Goal: Use online tool/utility: Utilize a website feature to perform a specific function

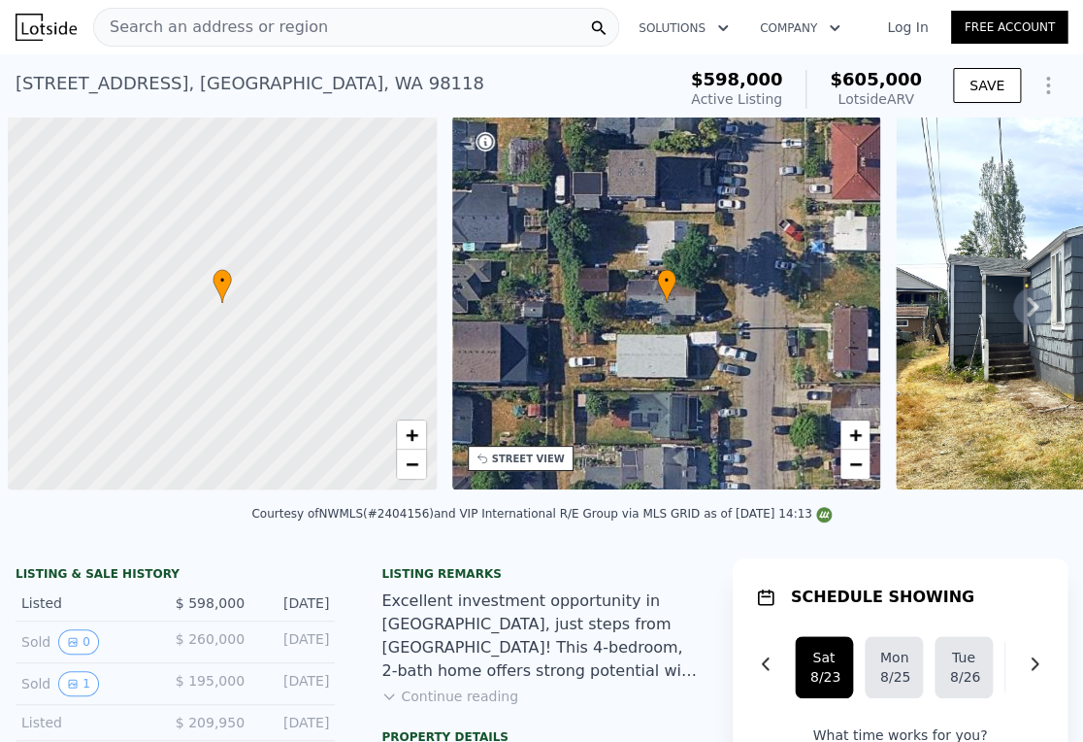
scroll to position [0, 8]
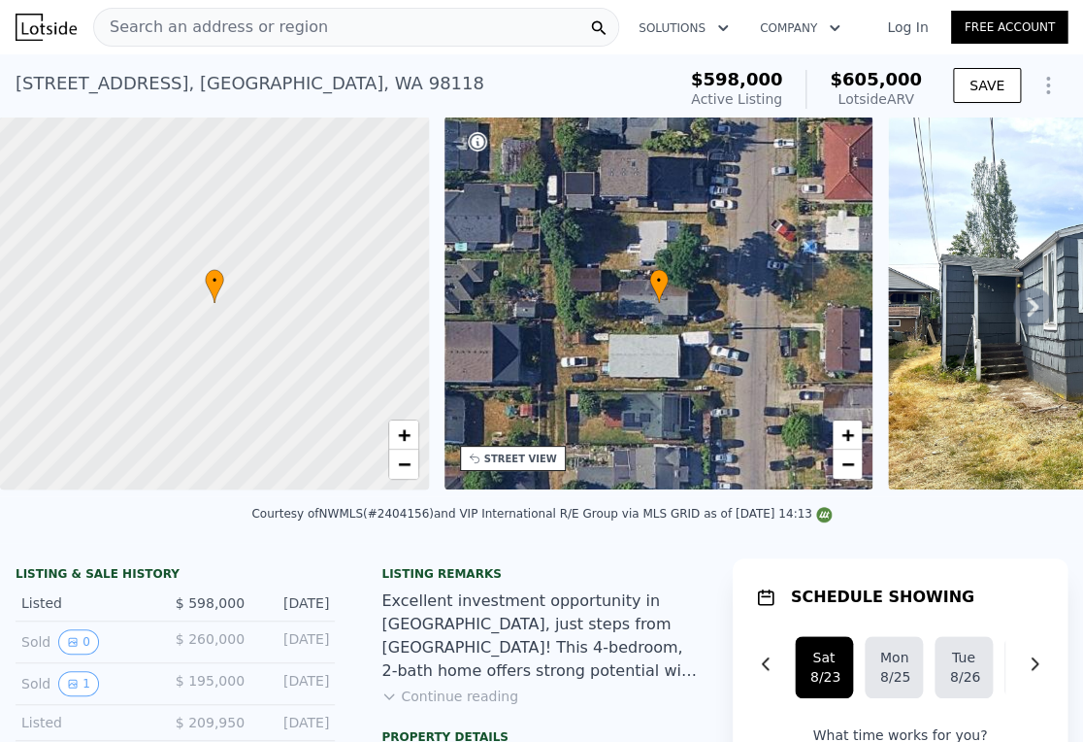
click at [360, 21] on div "Search an address or region" at bounding box center [356, 27] width 526 height 39
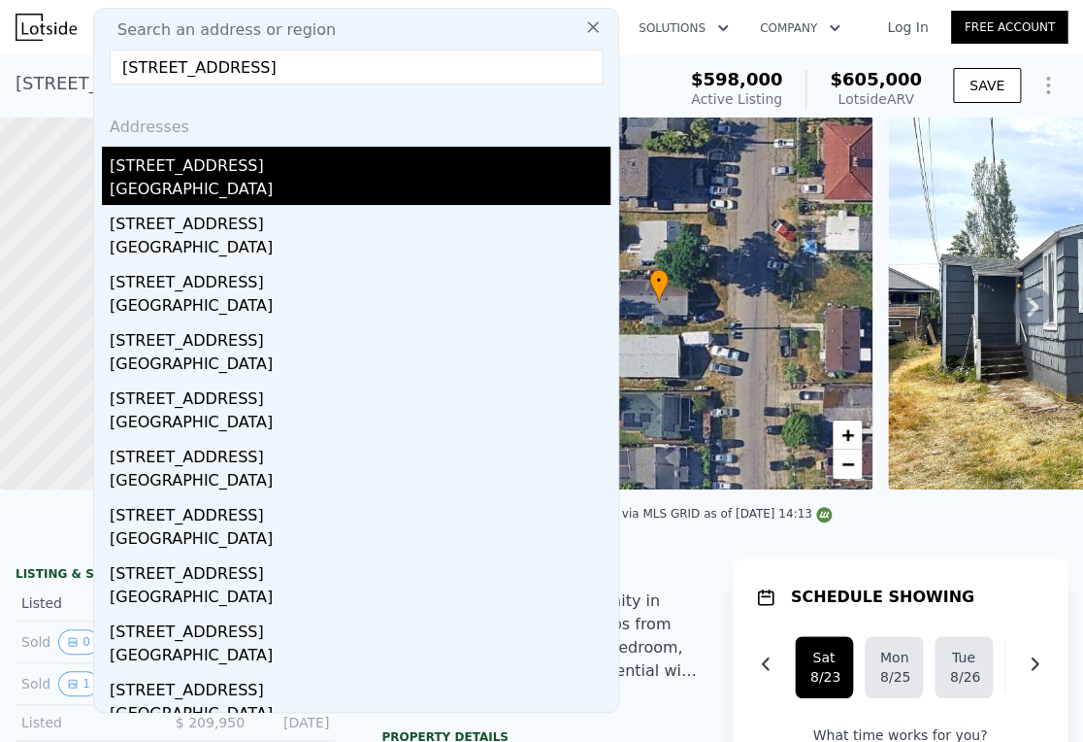
type input "[STREET_ADDRESS]"
click at [201, 159] on div "[STREET_ADDRESS]" at bounding box center [360, 162] width 501 height 31
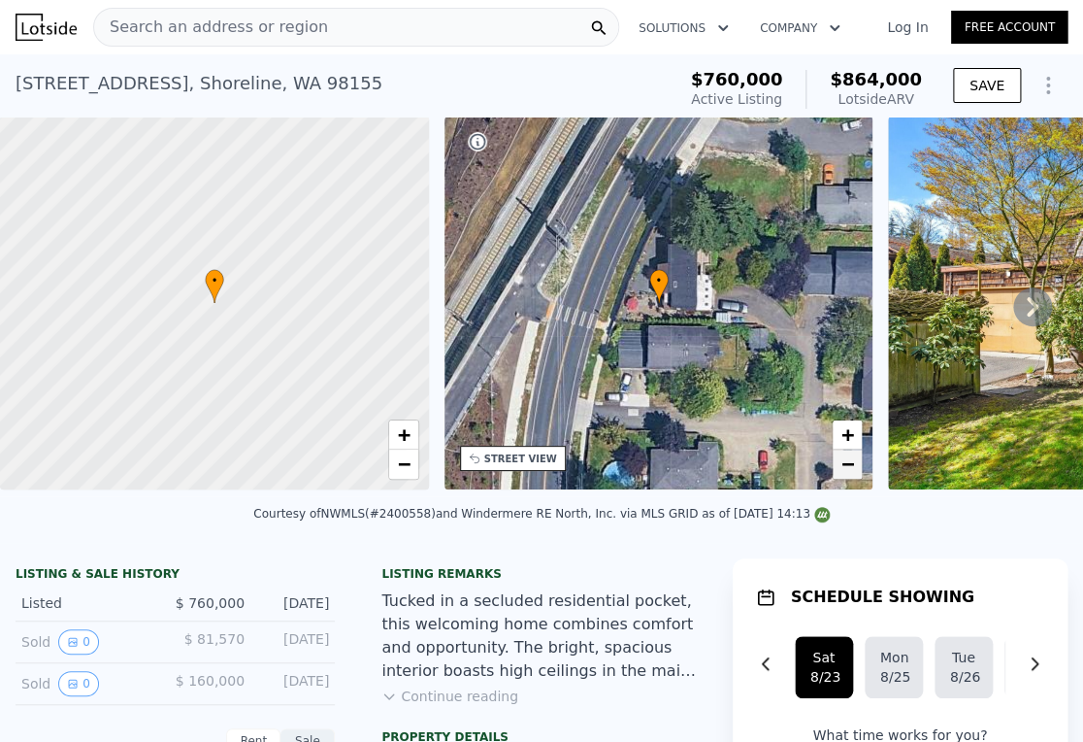
click at [853, 470] on span "−" at bounding box center [848, 463] width 13 height 24
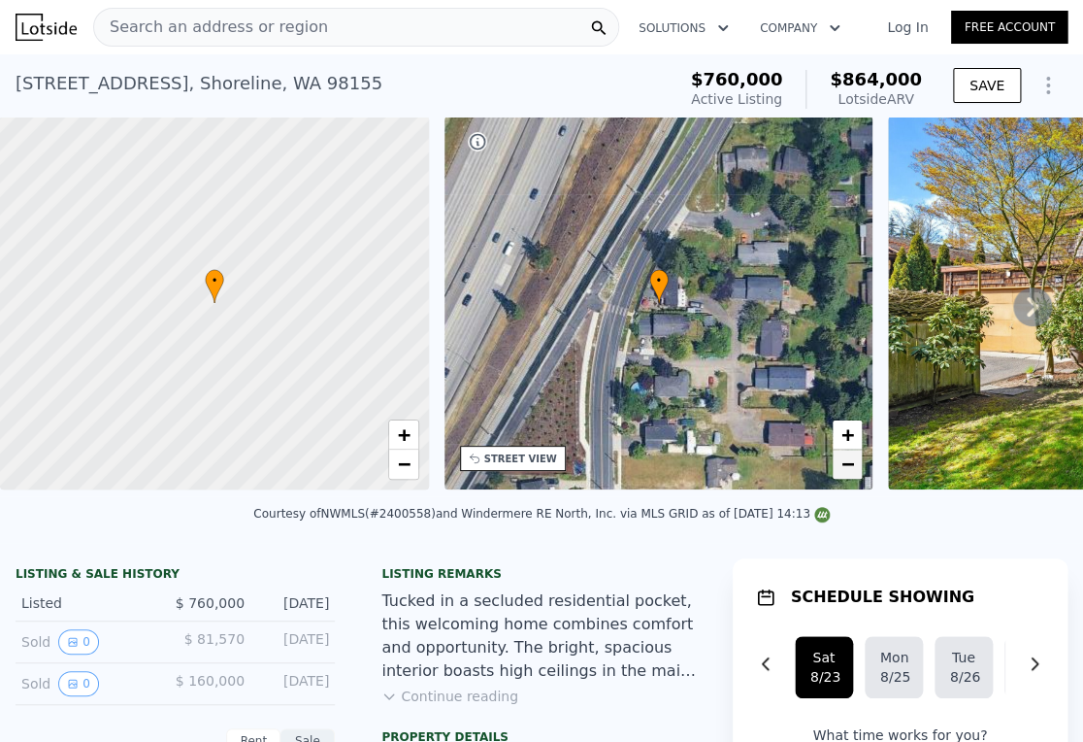
click at [854, 463] on span "−" at bounding box center [848, 463] width 13 height 24
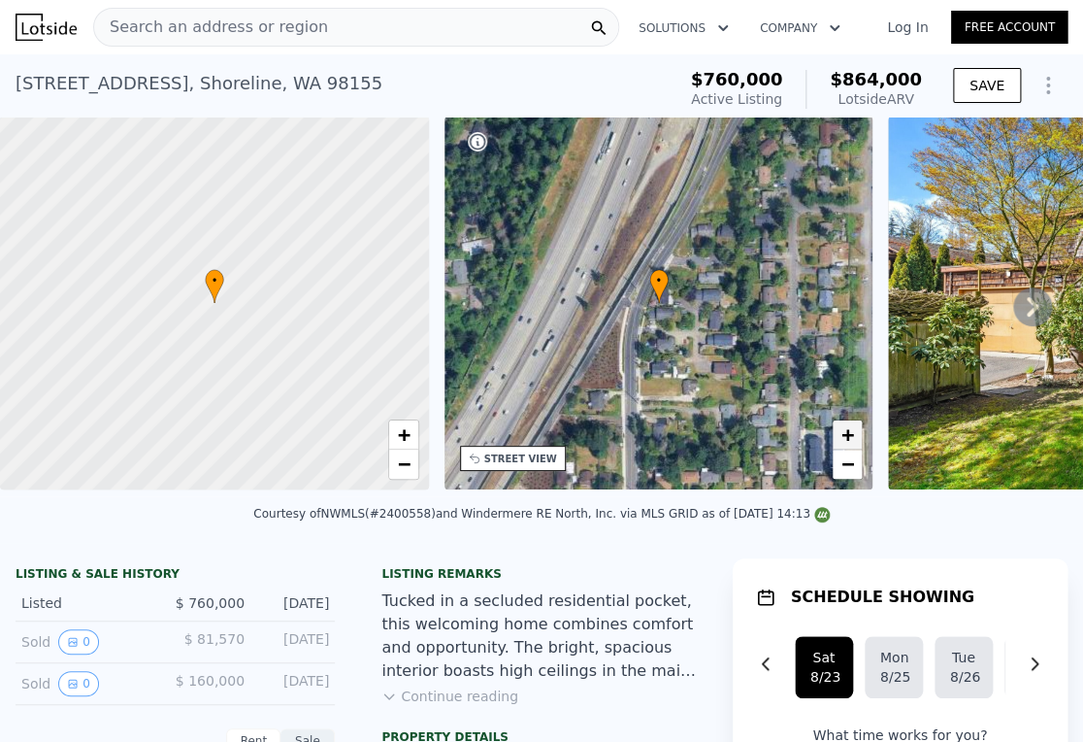
click at [858, 429] on link "+" at bounding box center [847, 434] width 29 height 29
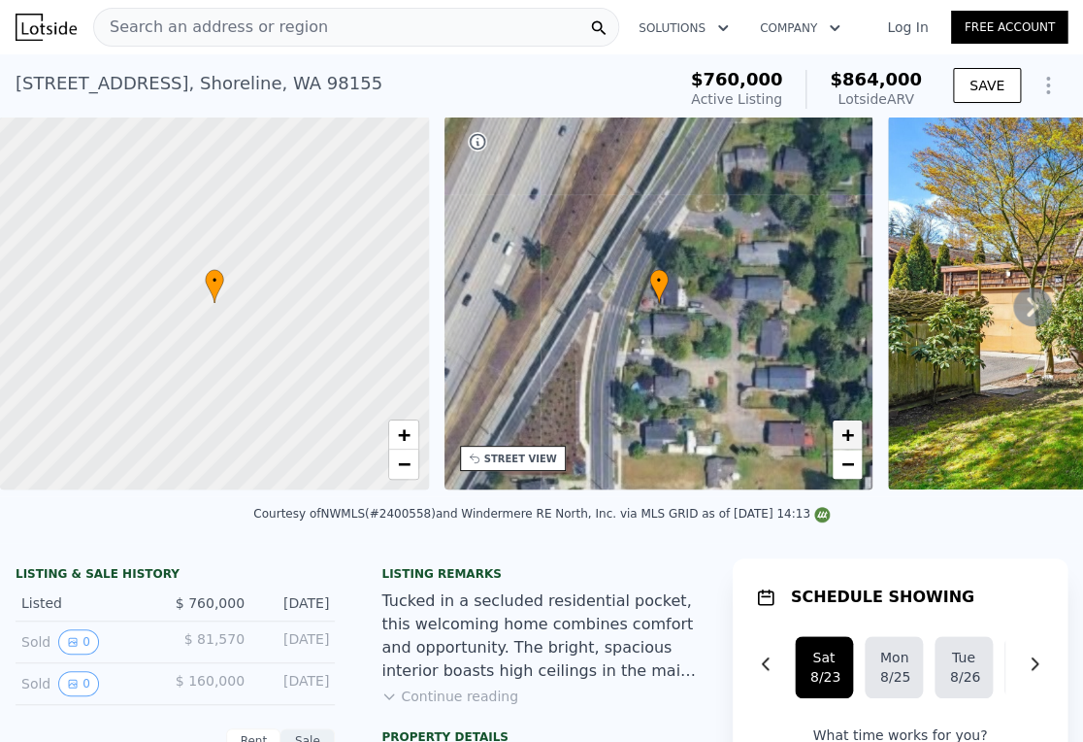
click at [858, 429] on link "+" at bounding box center [847, 434] width 29 height 29
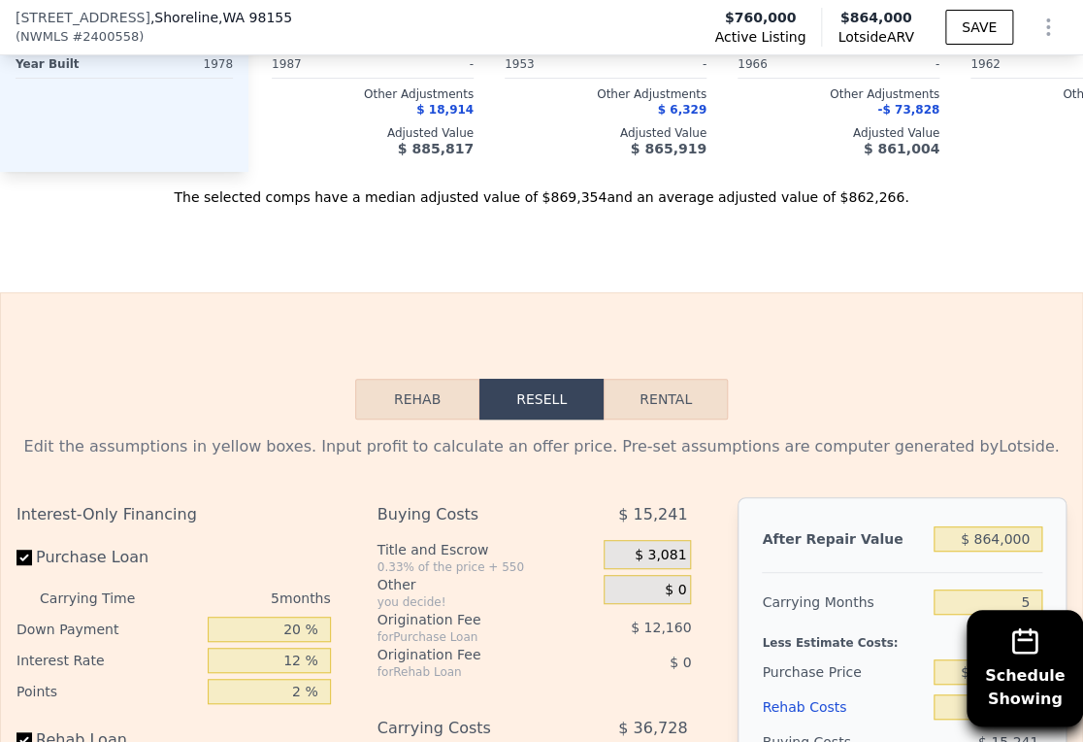
scroll to position [2588, 0]
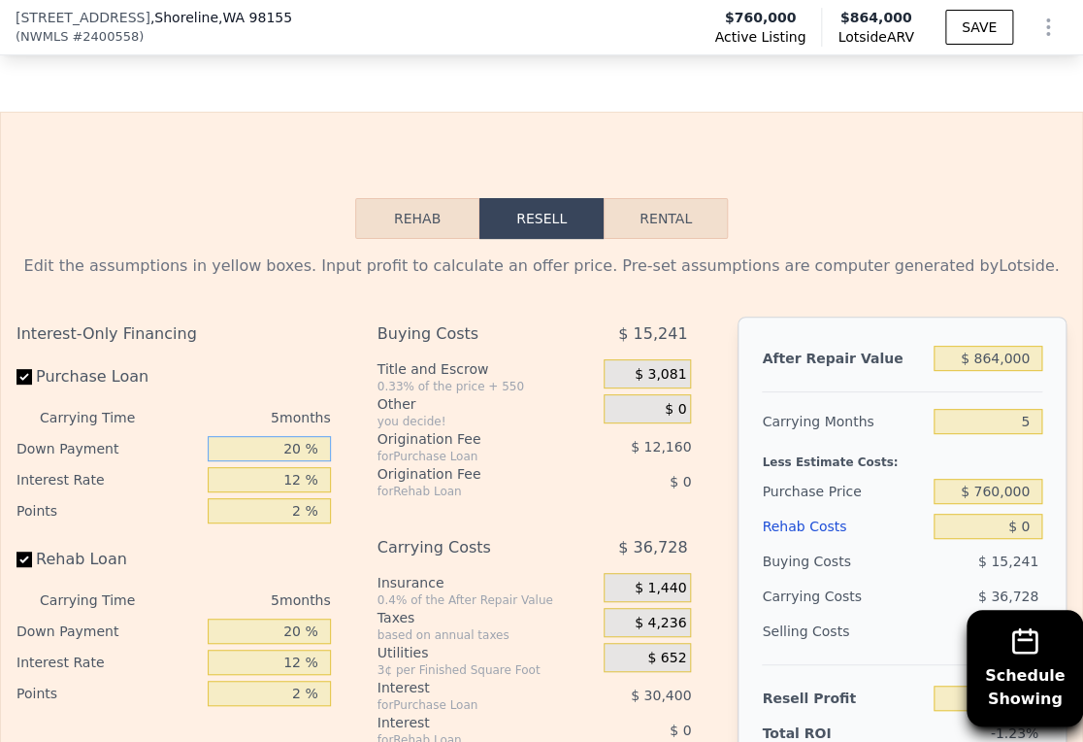
click at [275, 461] on input "20 %" at bounding box center [269, 448] width 122 height 25
click at [276, 461] on input "20 %" at bounding box center [269, 448] width 122 height 25
type input "10 %"
click at [273, 492] on input "12 %" at bounding box center [269, 479] width 122 height 25
type input "-$ 15,295"
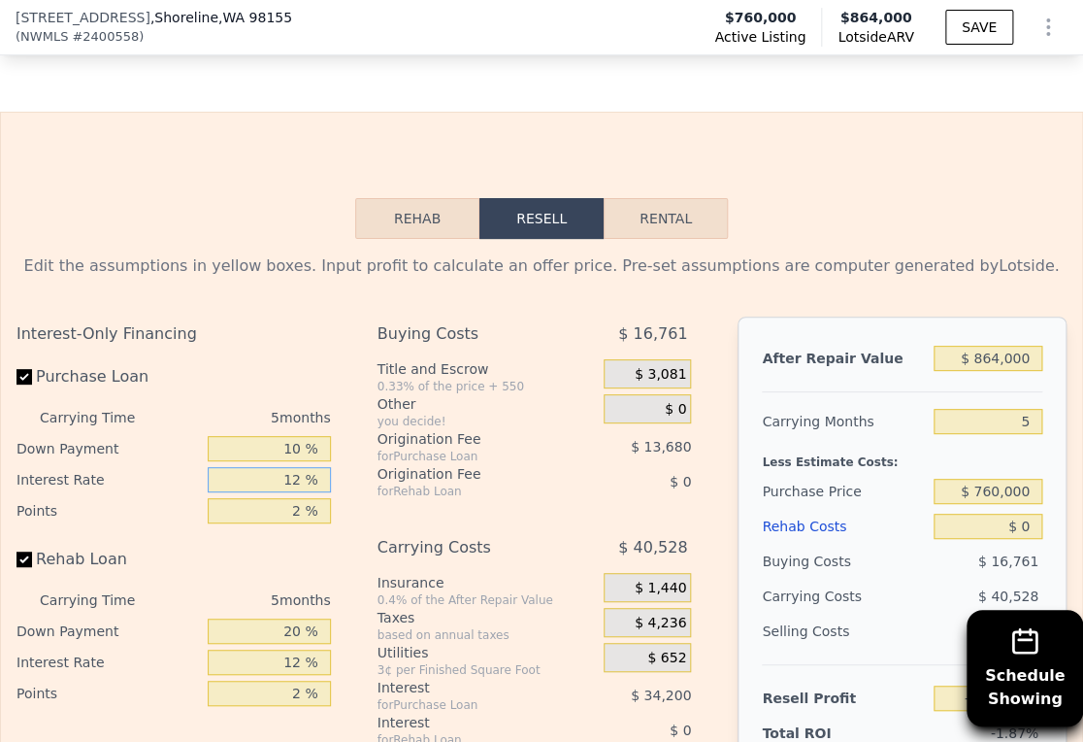
click at [273, 492] on input "12 %" at bounding box center [269, 479] width 122 height 25
type input "9 %"
type input "-$ 6,745"
type input "9 %"
click at [278, 523] on input "2 %" at bounding box center [269, 510] width 122 height 25
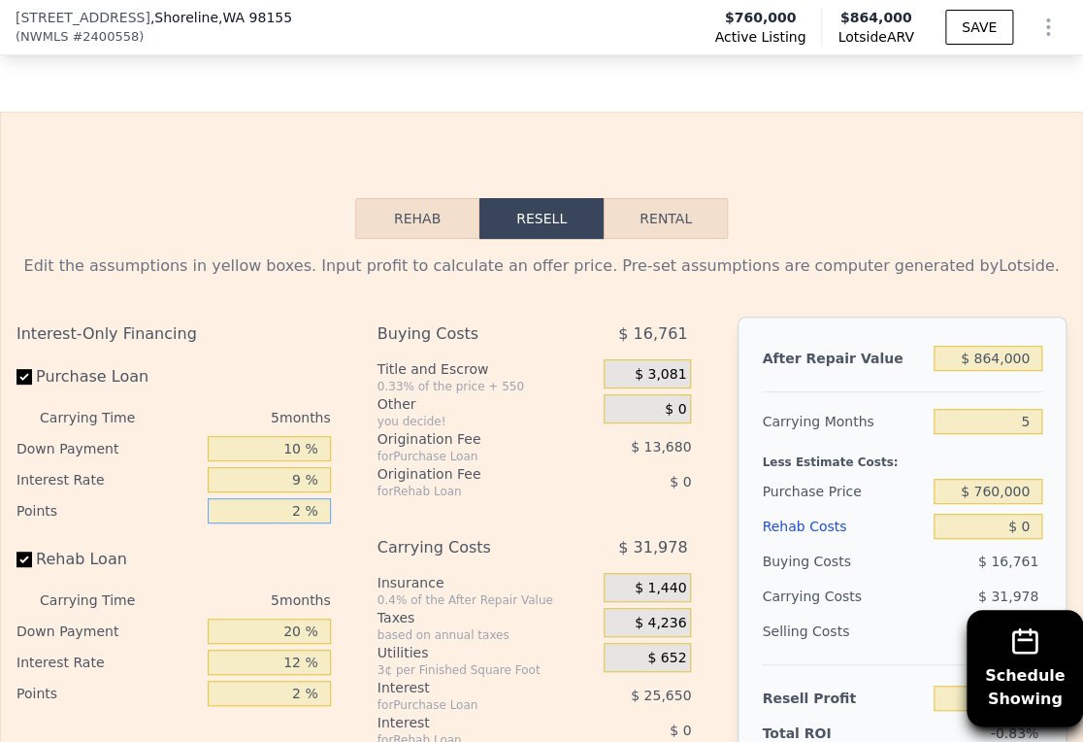
click at [278, 523] on input "2 %" at bounding box center [269, 510] width 122 height 25
type input "9 %"
type input "-$ 54,625"
type input "9 %"
click at [268, 644] on input "20 %" at bounding box center [269, 630] width 122 height 25
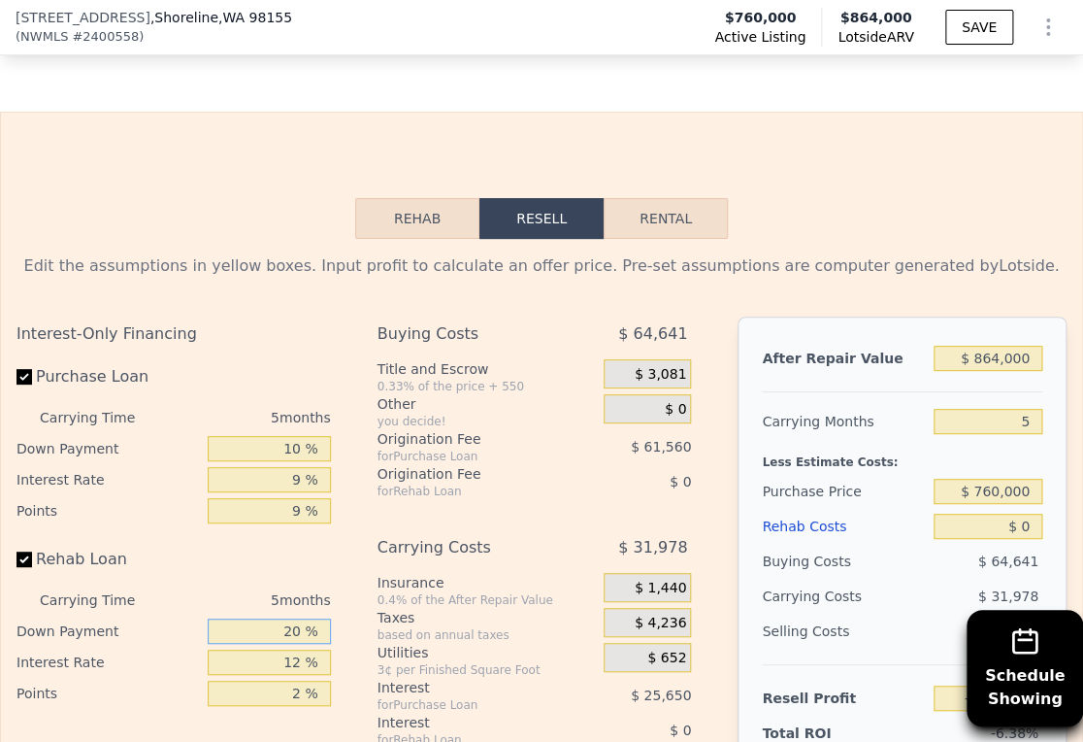
click at [268, 644] on input "20 %" at bounding box center [269, 630] width 122 height 25
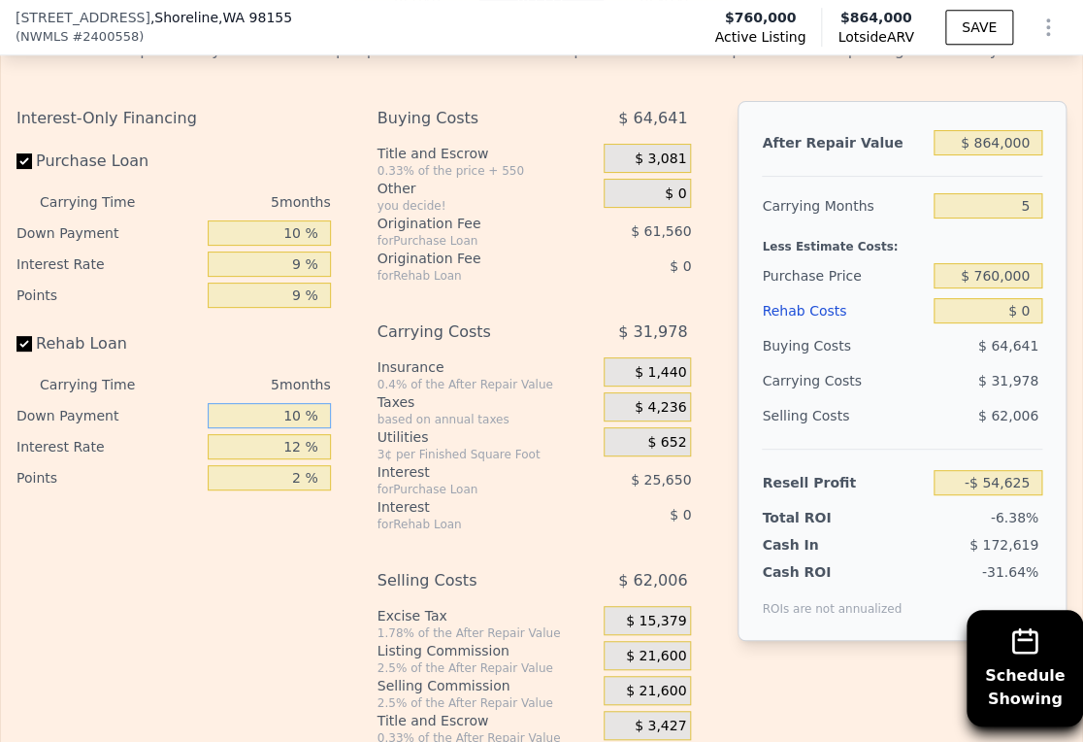
scroll to position [2803, 0]
type input "10 %"
click at [286, 459] on input "12 %" at bounding box center [269, 446] width 122 height 25
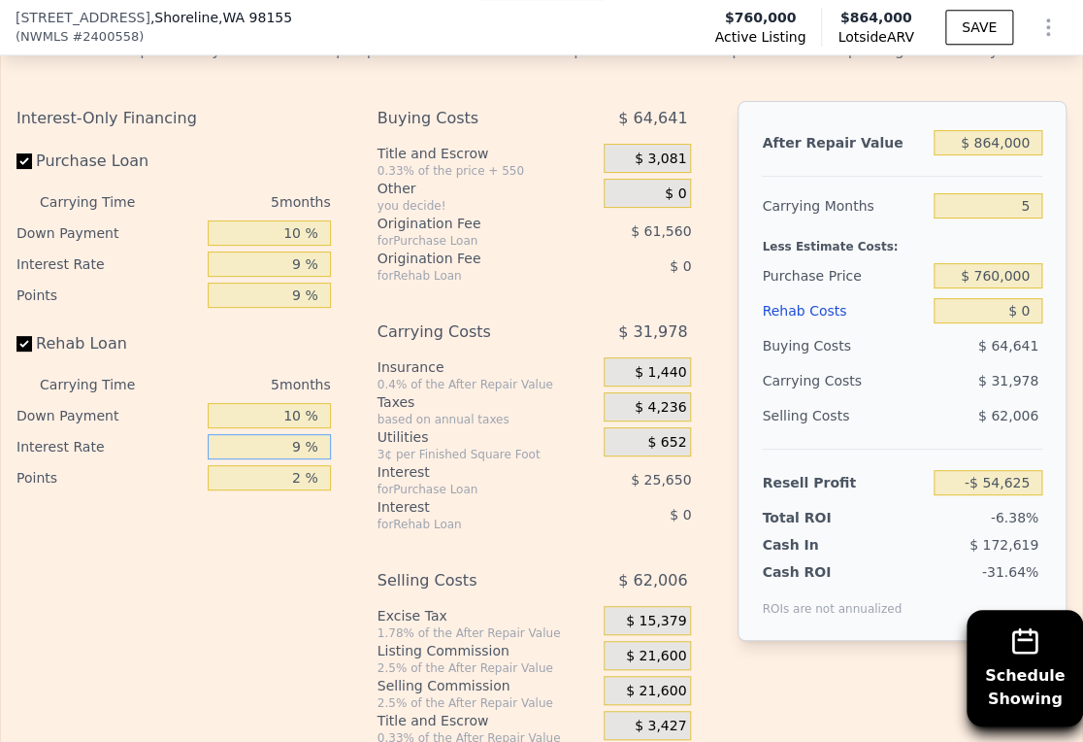
type input "9 %"
click at [288, 490] on input "2 %" at bounding box center [269, 477] width 122 height 25
type input "1.5 %"
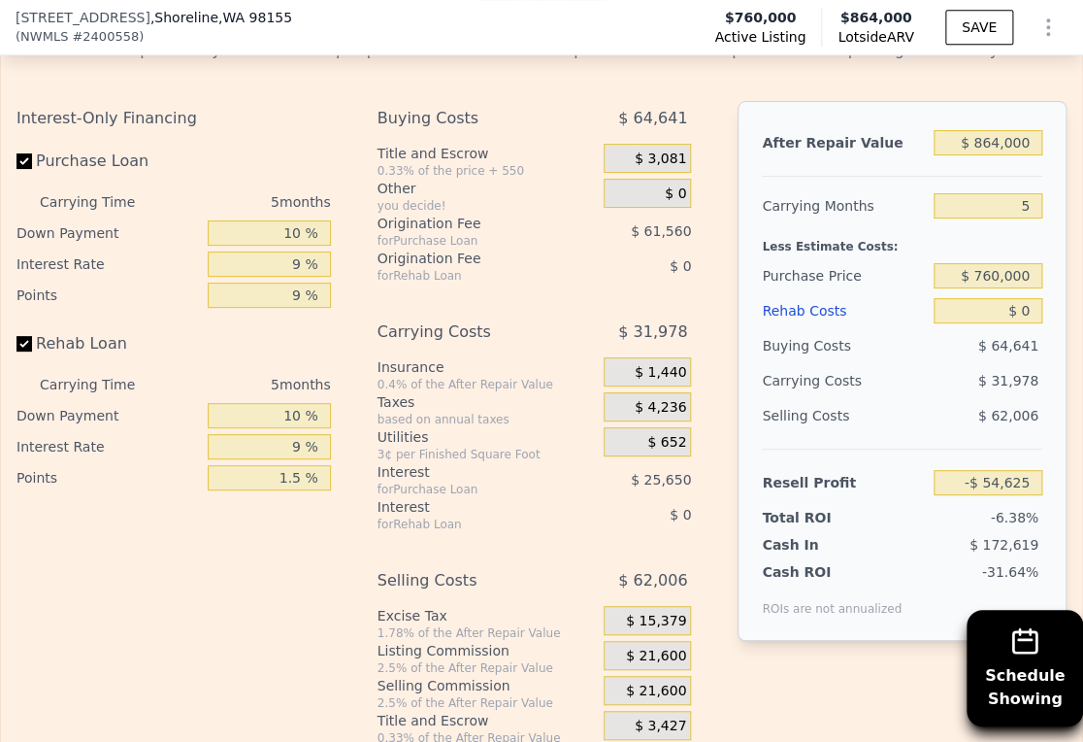
click at [632, 665] on span "$ 21,600" at bounding box center [656, 655] width 60 height 17
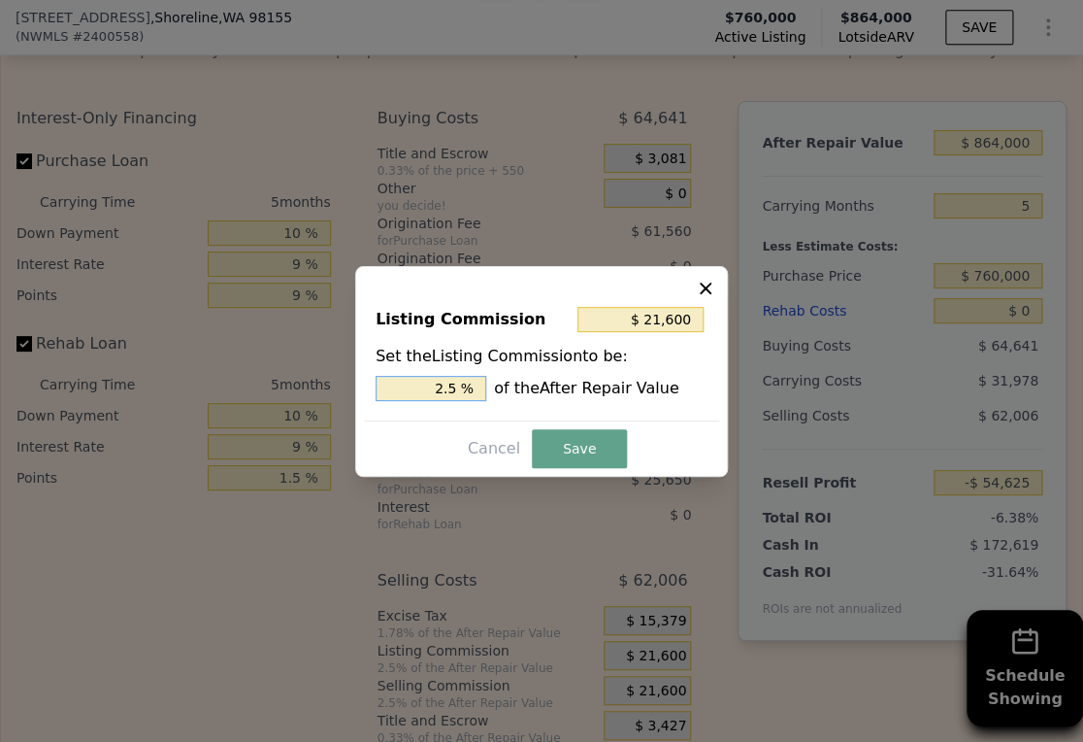
type input "$ 12,960"
drag, startPoint x: 447, startPoint y: 387, endPoint x: 432, endPoint y: 389, distance: 15.7
click at [432, 389] on input "1.5 %" at bounding box center [431, 388] width 111 height 25
type input "1.5 %"
click at [584, 464] on button "Save" at bounding box center [579, 448] width 95 height 39
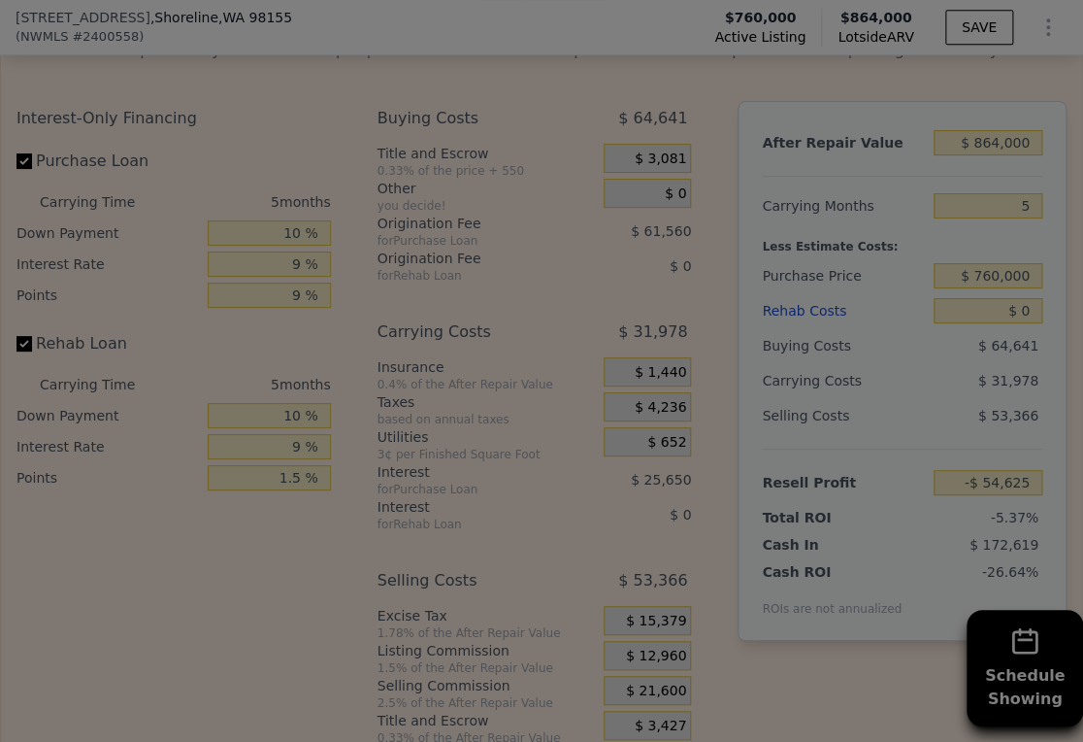
type input "-$ 45,985"
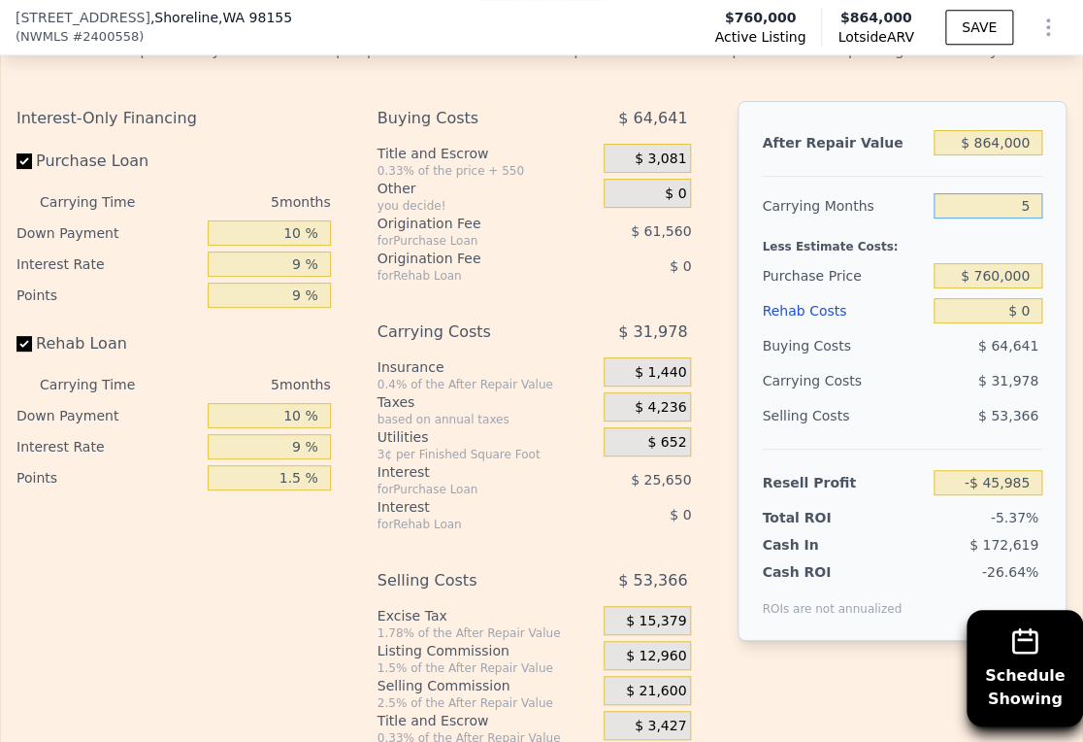
drag, startPoint x: 1013, startPoint y: 227, endPoint x: 981, endPoint y: 229, distance: 32.1
click at [981, 218] on input "5" at bounding box center [988, 205] width 109 height 25
type input "4"
type input "-$ 39,590"
type input "4"
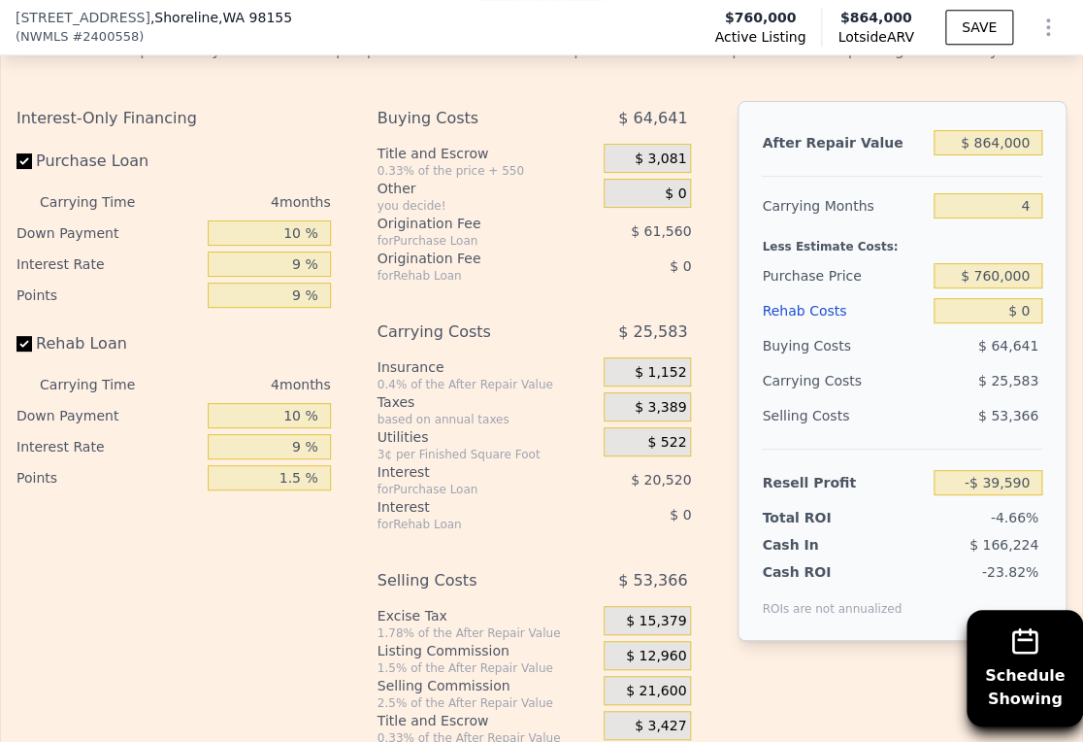
click at [989, 286] on div "$ 760,000" at bounding box center [988, 275] width 109 height 35
click at [988, 288] on input "$ 760,000" at bounding box center [988, 275] width 109 height 25
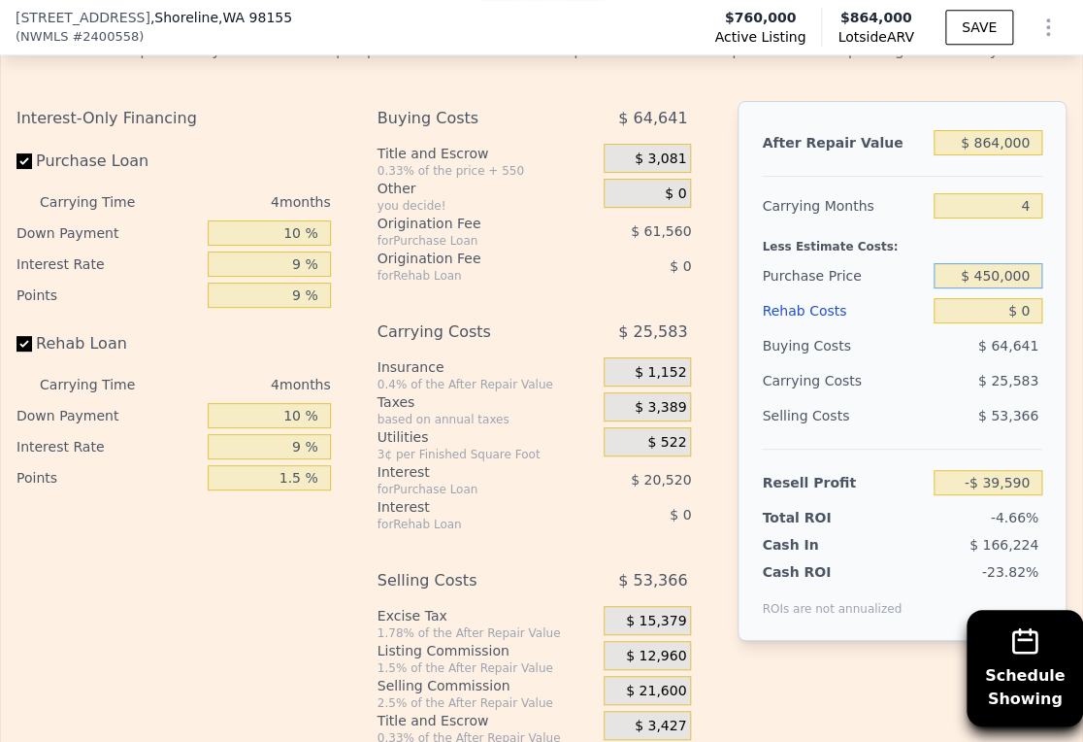
type input "$ 450,000"
click at [923, 398] on div "$ 25,583" at bounding box center [957, 380] width 171 height 35
type input "$ 304,920"
drag, startPoint x: 997, startPoint y: 344, endPoint x: 983, endPoint y: 342, distance: 13.7
click at [983, 323] on input "$ 0" at bounding box center [988, 310] width 109 height 25
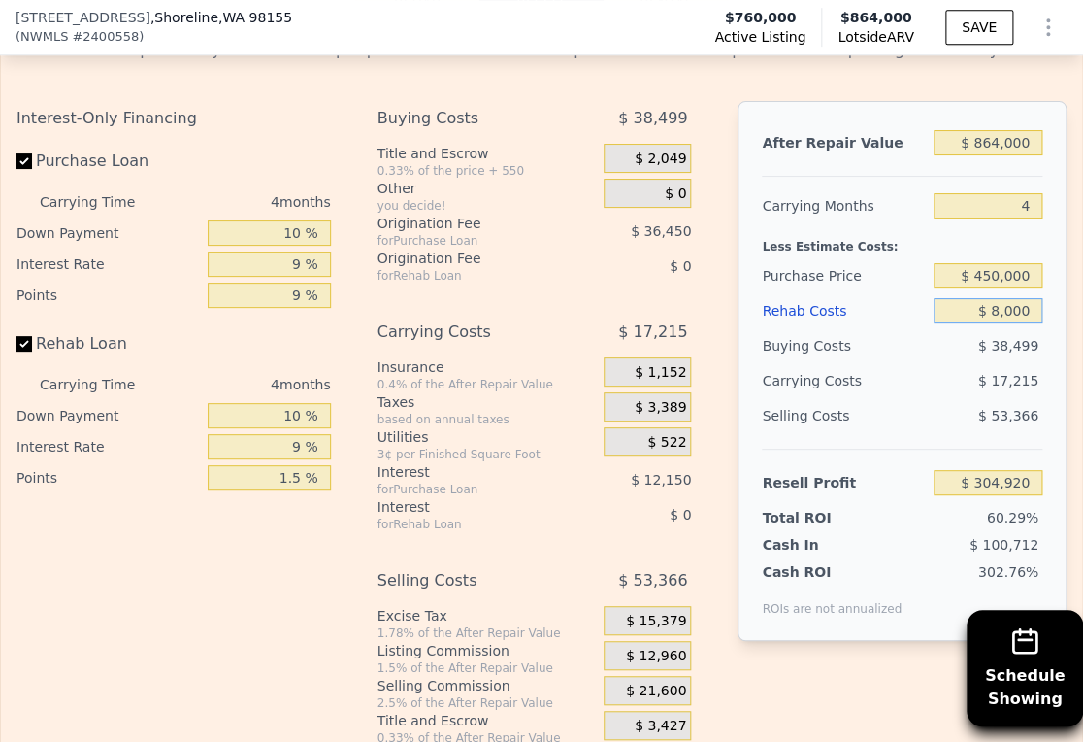
type input "$ 80,000"
type input "$ 221,680"
type input "$ 80,000"
click at [934, 433] on div "$ 53,366" at bounding box center [988, 415] width 109 height 35
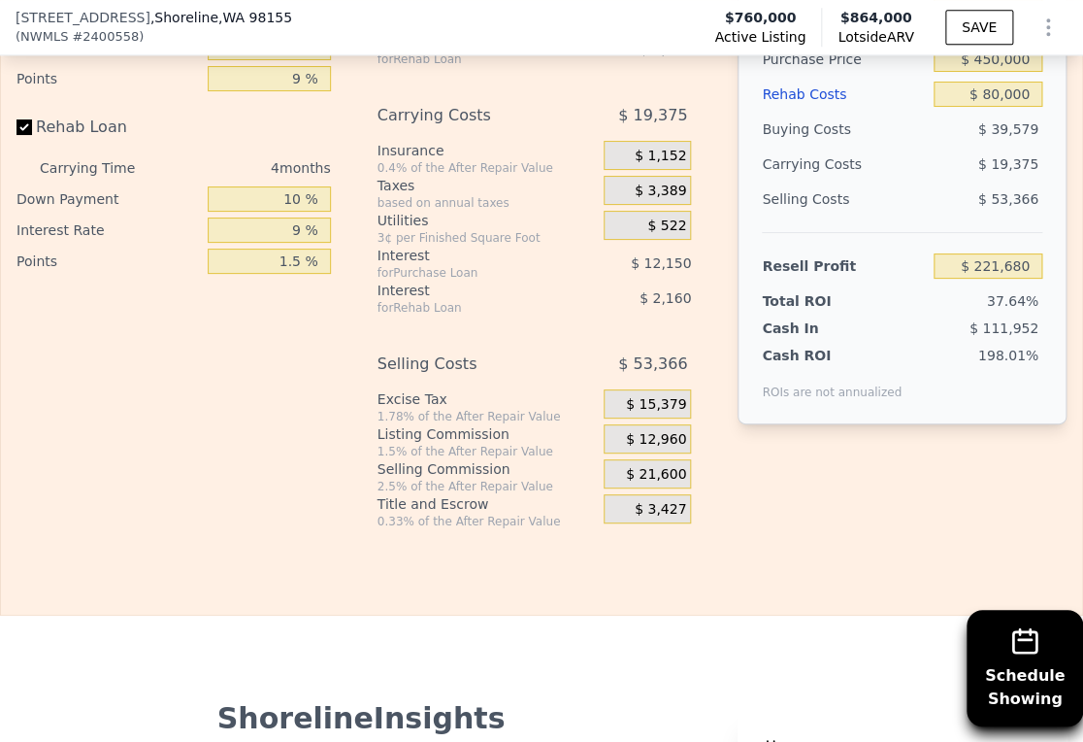
click at [668, 448] on span "$ 12,960" at bounding box center [656, 439] width 60 height 17
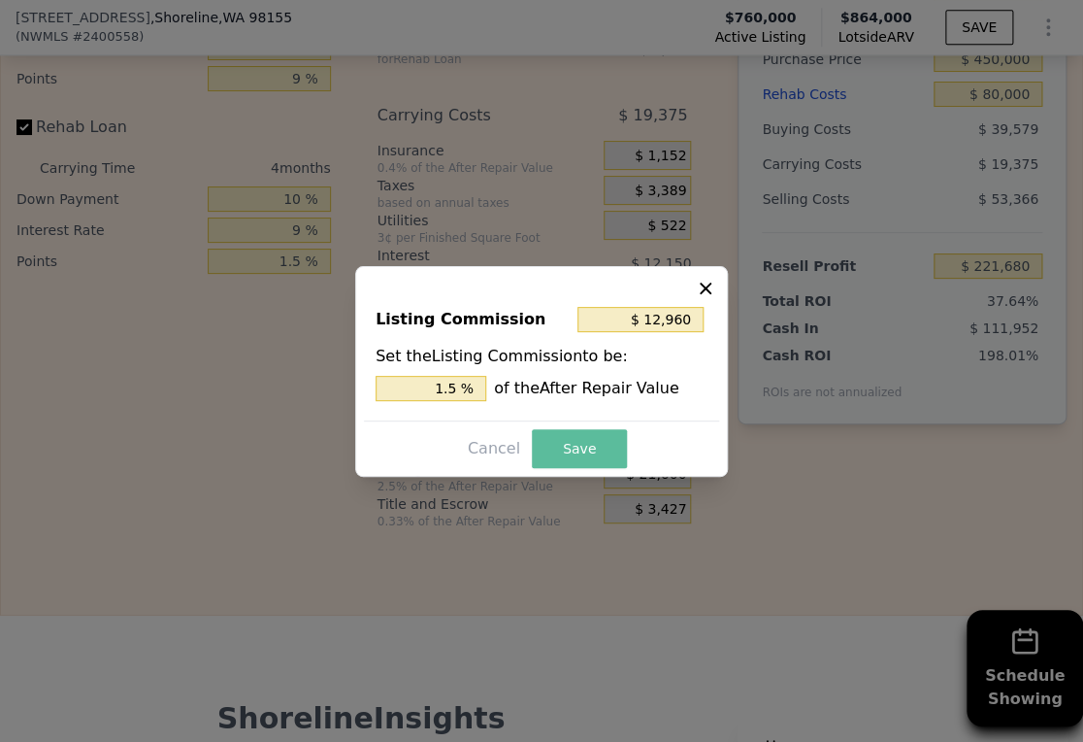
click at [575, 448] on button "Save" at bounding box center [579, 448] width 95 height 39
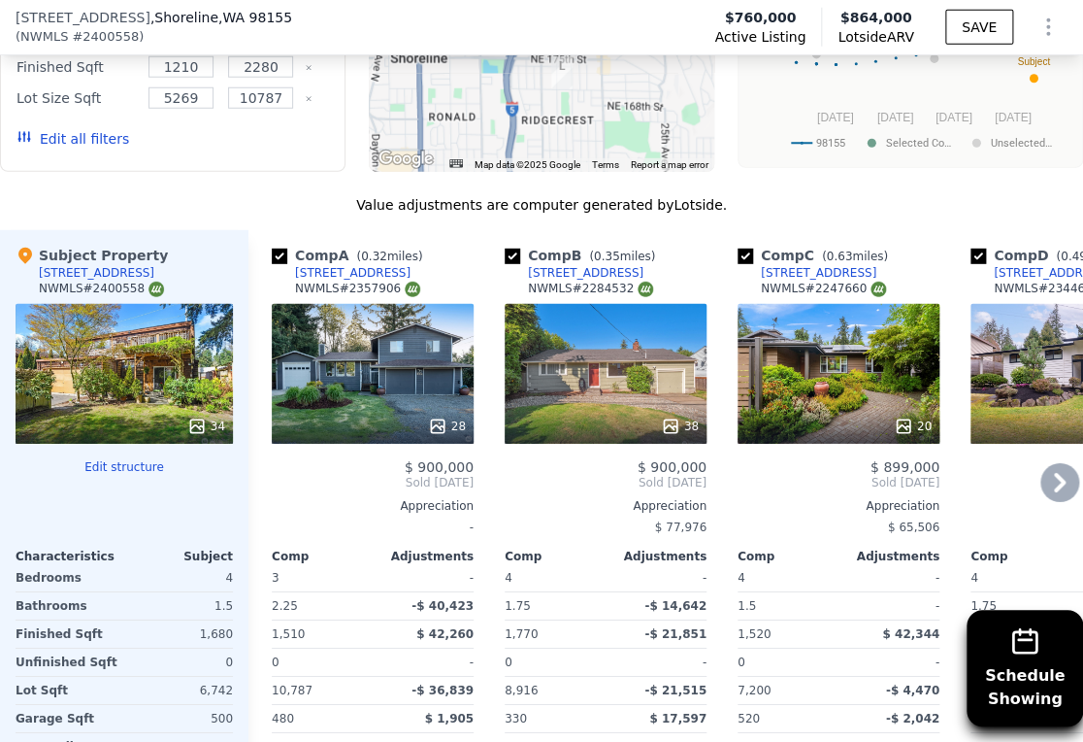
scroll to position [1941, 0]
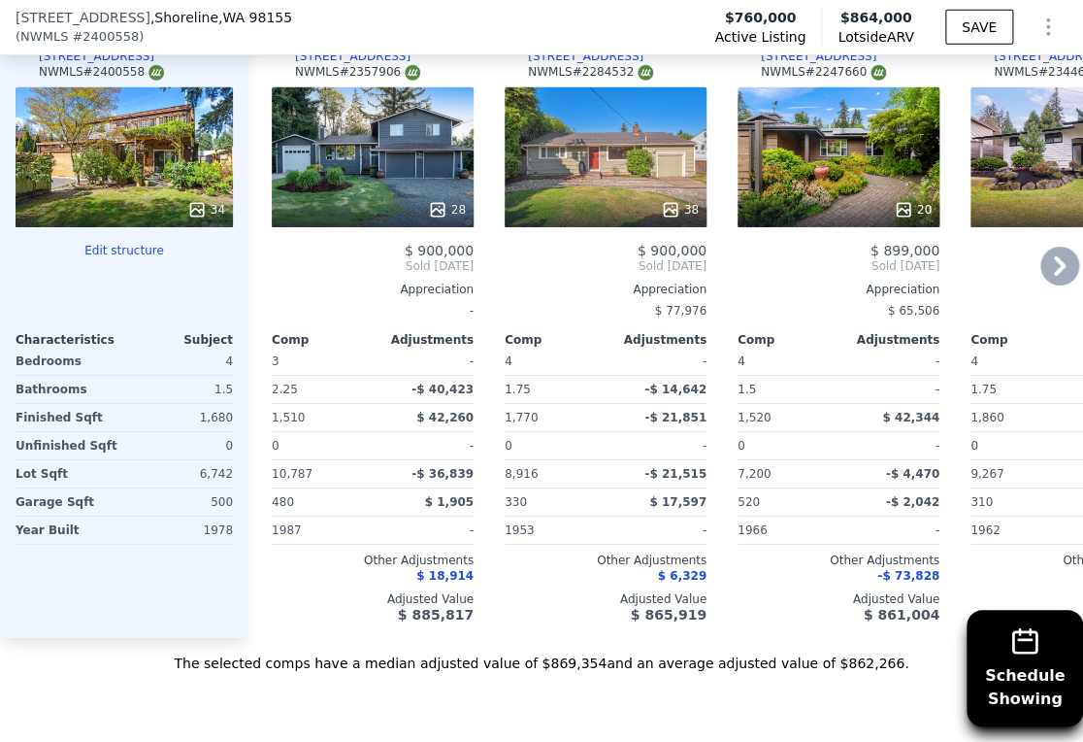
click at [1041, 281] on icon at bounding box center [1060, 266] width 39 height 39
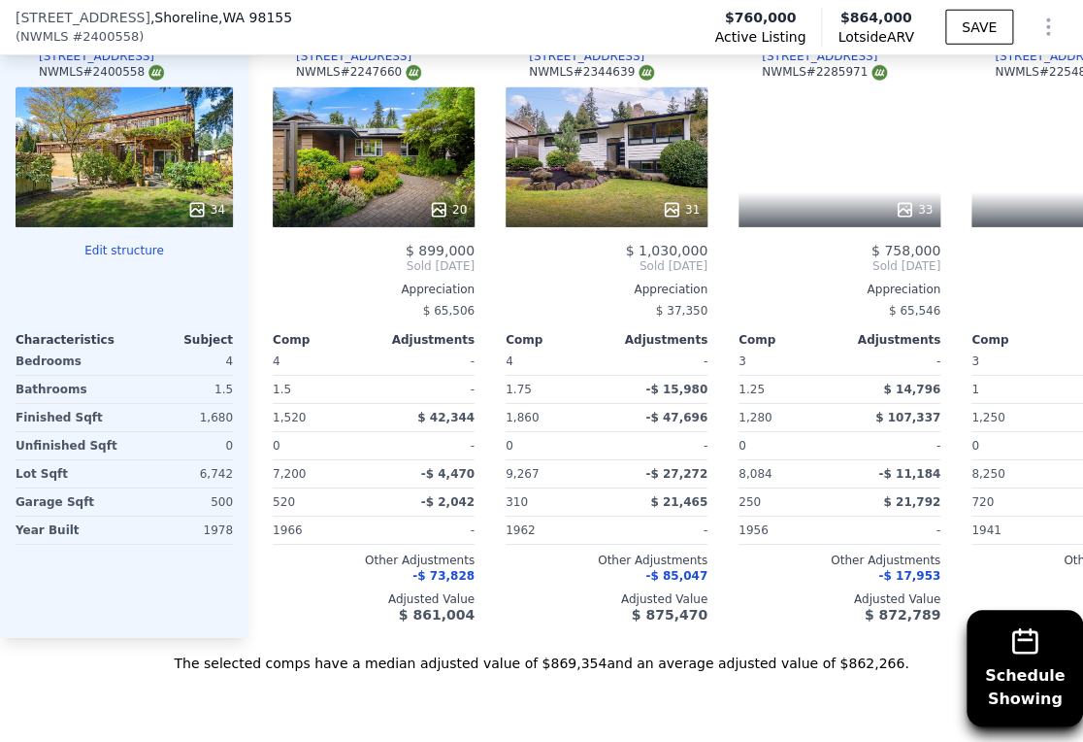
scroll to position [0, 466]
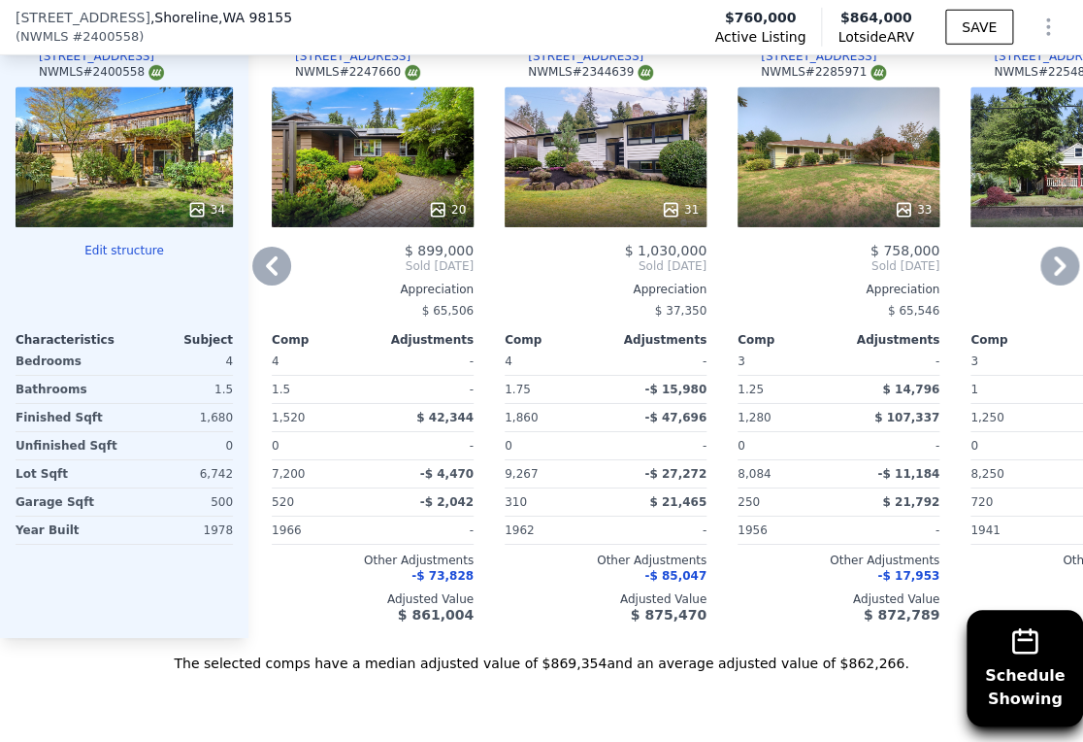
click at [1041, 281] on icon at bounding box center [1060, 266] width 39 height 39
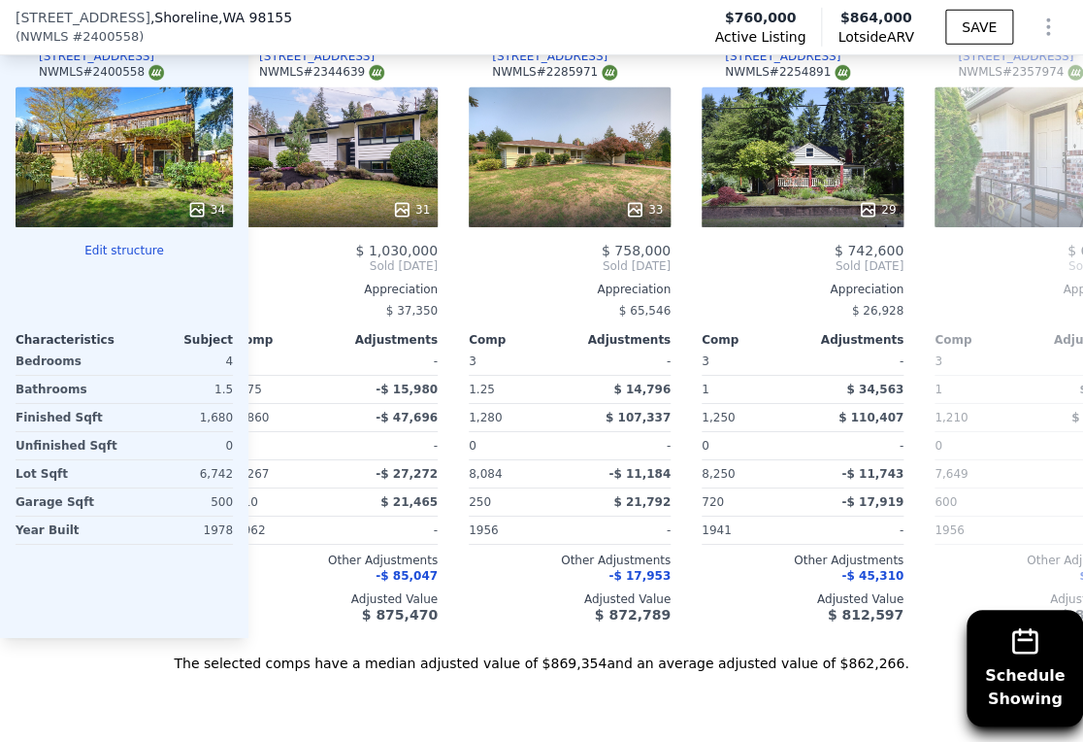
scroll to position [0, 932]
